Goal: Information Seeking & Learning: Check status

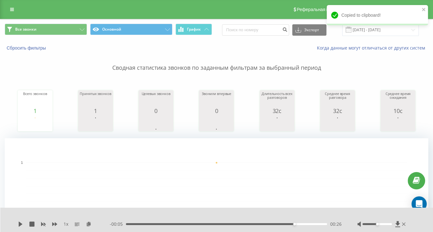
click at [346, 16] on div "Copied to clipboard!" at bounding box center [376, 15] width 101 height 20
click at [422, 10] on icon "close" at bounding box center [422, 9] width 3 height 3
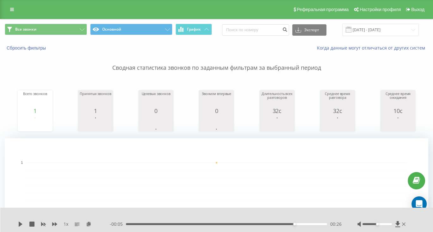
scroll to position [158, 0]
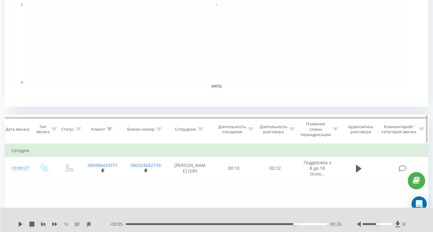
click at [111, 128] on icon at bounding box center [109, 129] width 6 height 3
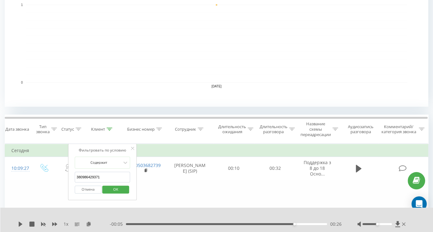
click at [107, 177] on input "380986429371" at bounding box center [103, 177] width 56 height 11
click at [112, 188] on span "OK" at bounding box center [116, 190] width 18 height 10
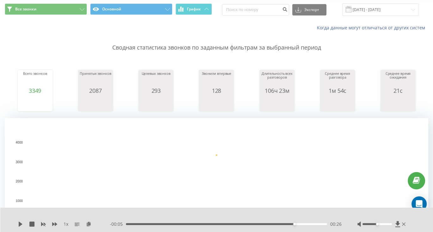
scroll to position [20, 0]
click at [403, 224] on icon at bounding box center [403, 224] width 3 height 3
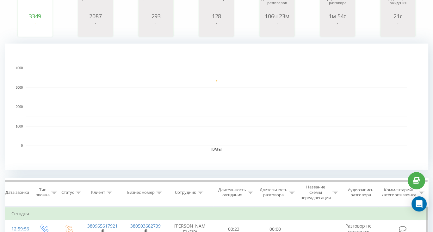
scroll to position [190, 0]
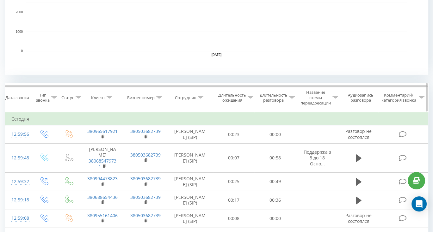
click at [200, 99] on icon at bounding box center [200, 97] width 6 height 3
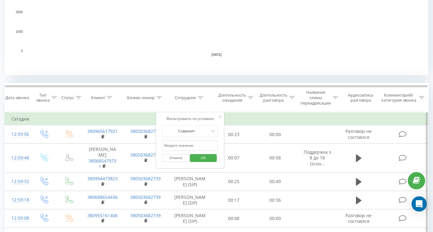
click at [180, 141] on input "text" at bounding box center [190, 145] width 56 height 11
type input "подрушняк"
click at [195, 158] on span "OK" at bounding box center [203, 158] width 18 height 10
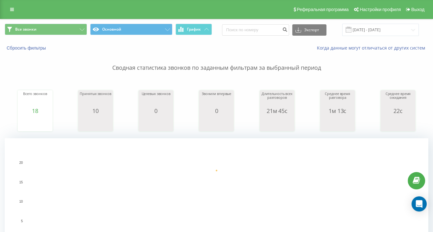
click at [320, 69] on p "Сводная статистика звонков по заданным фильтрам за выбранный период" at bounding box center [216, 61] width 423 height 21
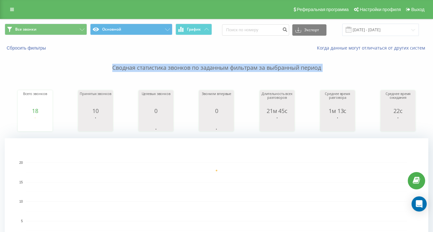
drag, startPoint x: 320, startPoint y: 69, endPoint x: 129, endPoint y: 65, distance: 191.5
click at [129, 65] on p "Сводная статистика звонков по заданным фильтрам за выбранный период" at bounding box center [216, 61] width 423 height 21
click at [127, 68] on p "Сводная статистика звонков по заданным фильтрам за выбранный период" at bounding box center [216, 61] width 423 height 21
drag, startPoint x: 127, startPoint y: 68, endPoint x: 304, endPoint y: 66, distance: 177.6
click at [304, 66] on p "Сводная статистика звонков по заданным фильтрам за выбранный период" at bounding box center [216, 61] width 423 height 21
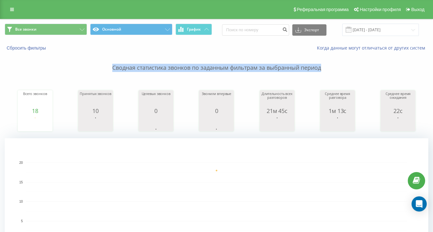
click at [304, 66] on p "Сводная статистика звонков по заданным фильтрам за выбранный период" at bounding box center [216, 61] width 423 height 21
drag, startPoint x: 304, startPoint y: 66, endPoint x: 132, endPoint y: 70, distance: 172.3
click at [132, 70] on p "Сводная статистика звонков по заданным фильтрам за выбранный период" at bounding box center [216, 61] width 423 height 21
